Goal: Task Accomplishment & Management: Manage account settings

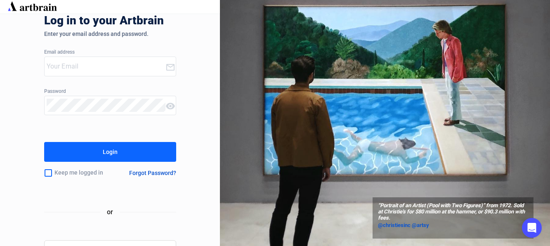
type input "[PERSON_NAME][EMAIL_ADDRESS][DOMAIN_NAME]"
click at [172, 71] on icon at bounding box center [170, 67] width 8 height 7
click at [180, 110] on div "Log in to your Artbrain Enter your email address and password. Email address [P…" at bounding box center [110, 137] width 220 height 246
